Goal: Navigation & Orientation: Find specific page/section

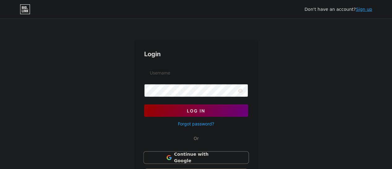
click at [209, 156] on span "Continue with Google" at bounding box center [200, 157] width 52 height 13
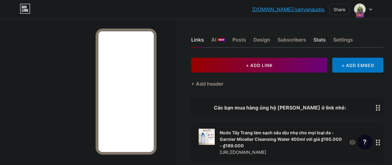
click at [319, 41] on div "Stats" at bounding box center [319, 41] width 12 height 11
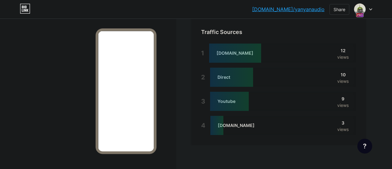
scroll to position [479, 0]
